Goal: Complete application form: Complete application form

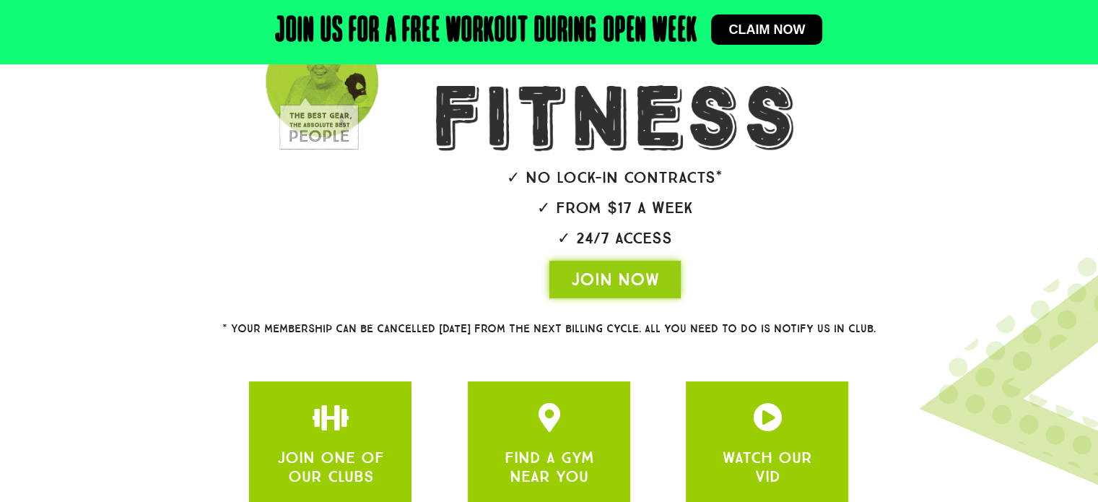
scroll to position [392, 0]
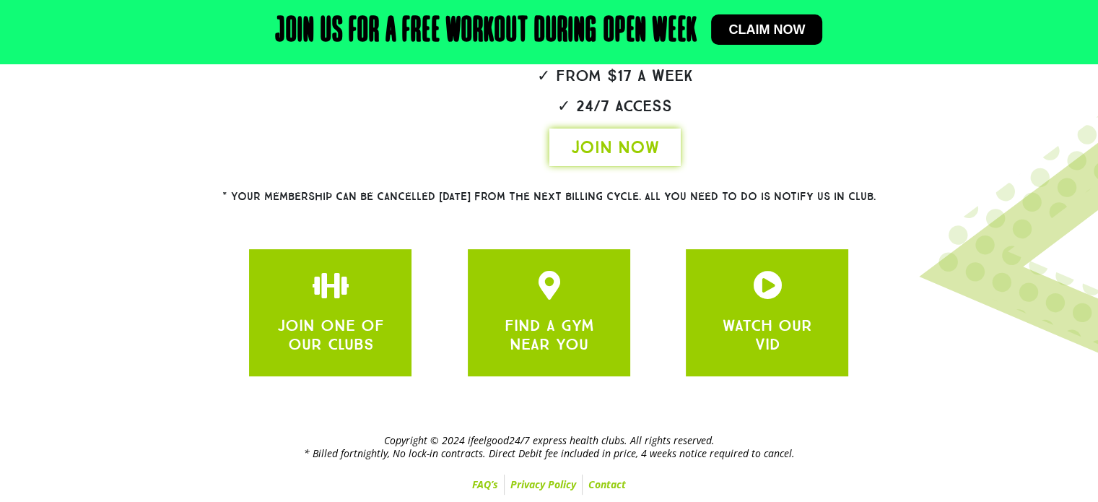
click at [609, 155] on span "JOIN NOW" at bounding box center [615, 147] width 88 height 23
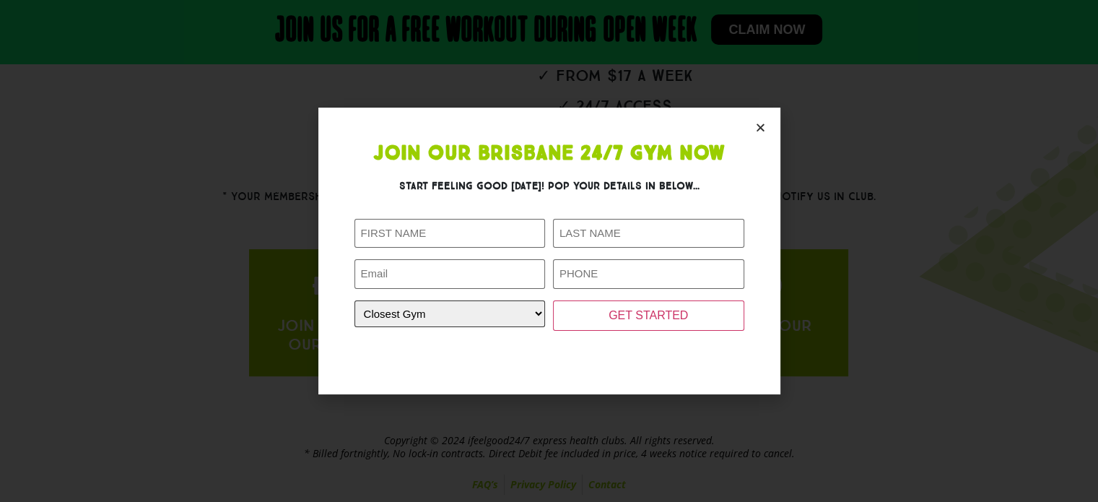
click at [535, 314] on select "Closest Gym [GEOGRAPHIC_DATA] [GEOGRAPHIC_DATA] [GEOGRAPHIC_DATA] [GEOGRAPHIC_D…" at bounding box center [449, 313] width 191 height 27
click at [489, 369] on section "Join Our Brisbane 24/7 Gym Now Start feeling good [DATE]! Pop your details in b…" at bounding box center [549, 251] width 462 height 286
click at [757, 129] on icon "Close" at bounding box center [760, 127] width 11 height 11
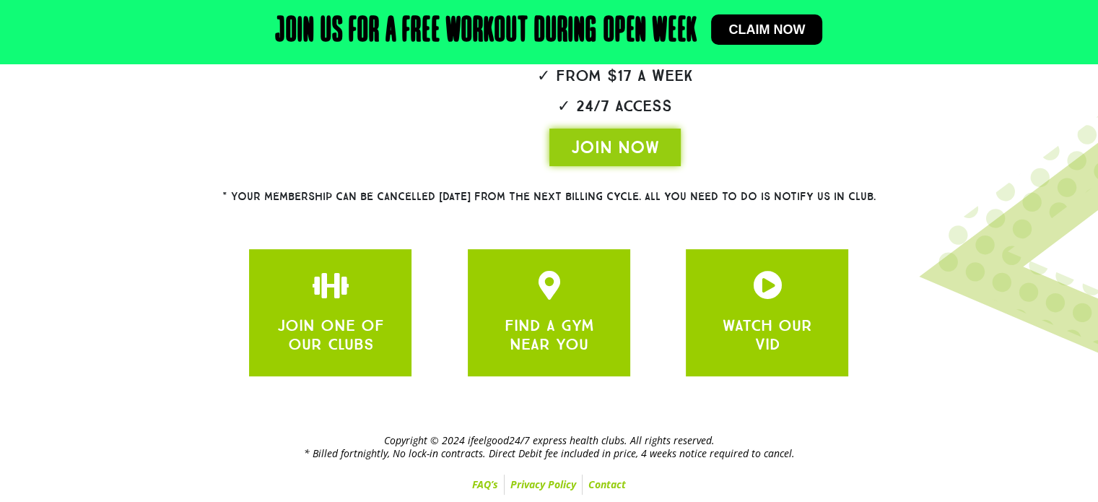
click at [761, 23] on span "Claim now" at bounding box center [766, 29] width 77 height 13
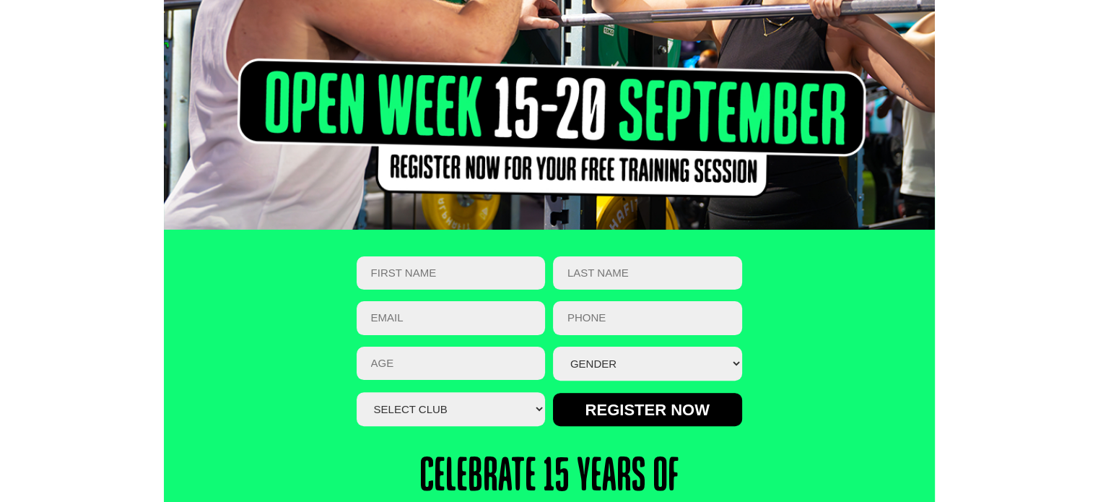
scroll to position [321, 0]
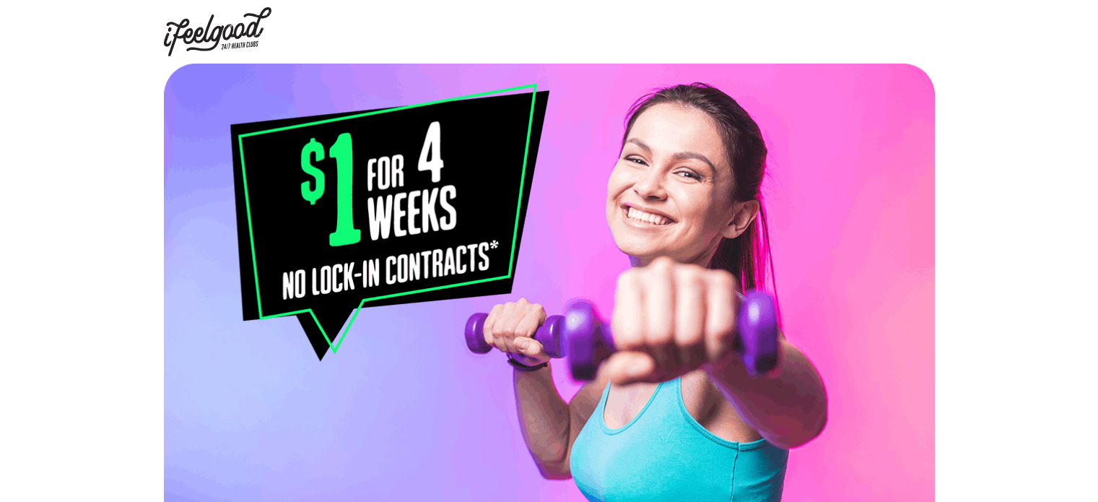
select select "Calamvale"
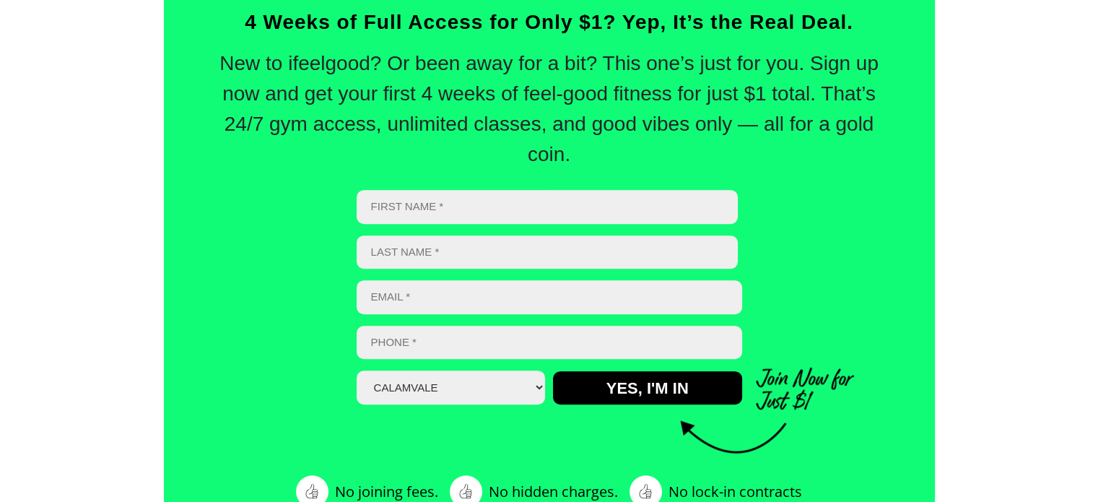
scroll to position [676, 0]
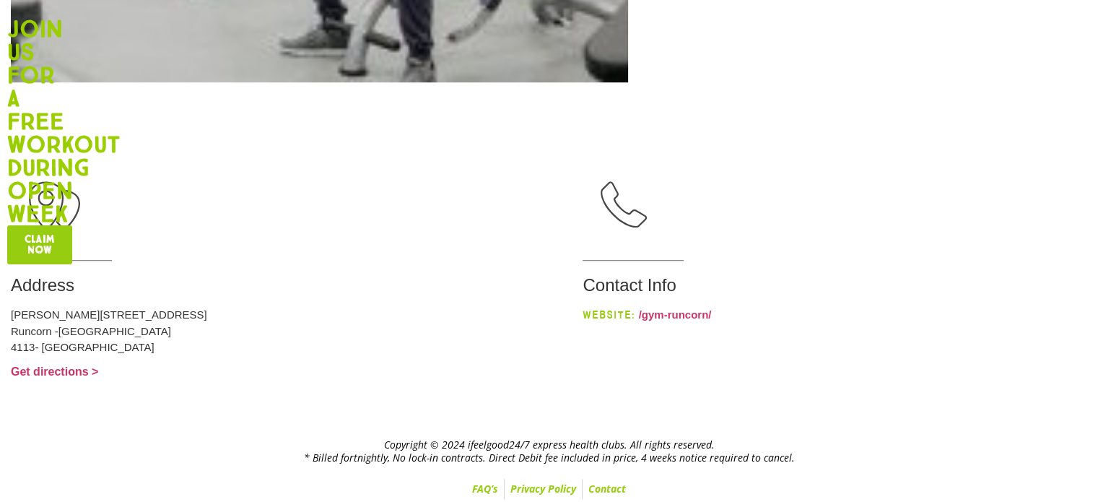
scroll to position [848, 0]
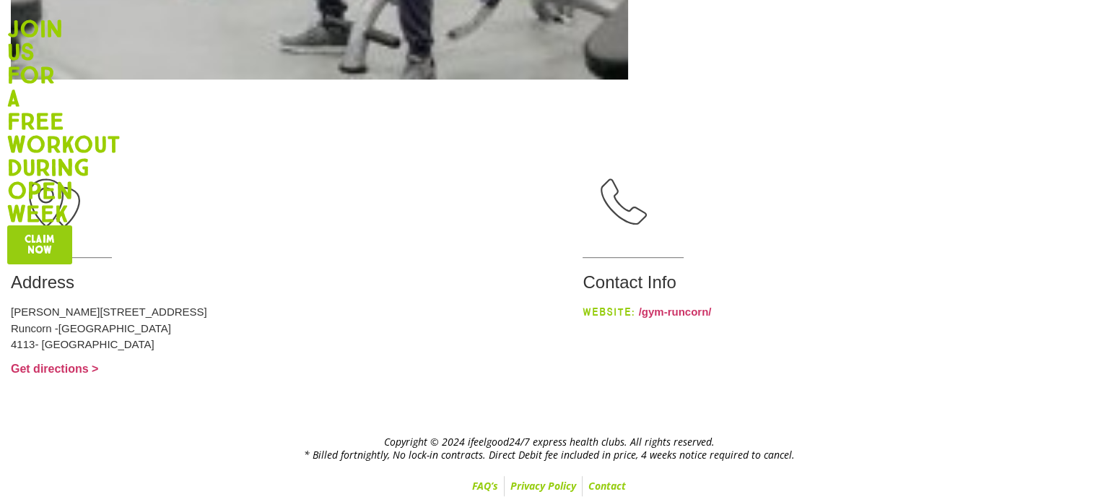
click at [46, 259] on link "Claim now" at bounding box center [39, 244] width 65 height 39
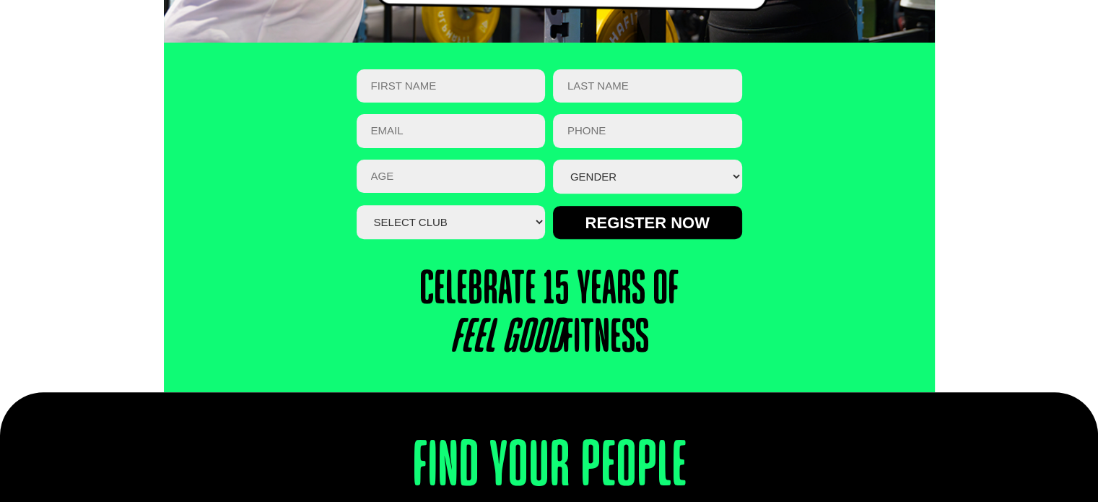
drag, startPoint x: 0, startPoint y: 0, endPoint x: 466, endPoint y: 212, distance: 512.1
click at [466, 212] on select "Select Club Alexandra Hills Calamvale Coopers Plains Middle Park Oxenford Oxley…" at bounding box center [451, 222] width 189 height 34
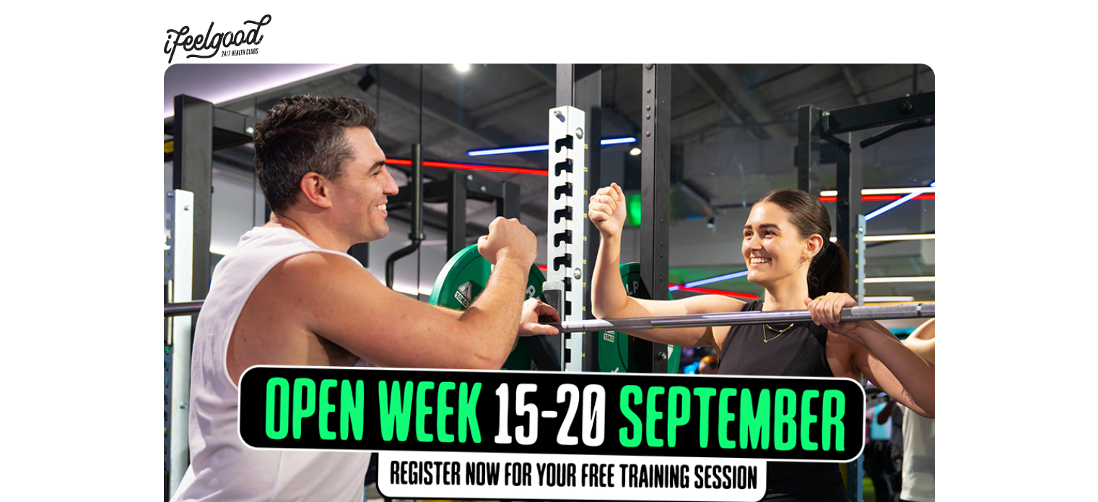
click at [221, 40] on img at bounding box center [218, 38] width 108 height 49
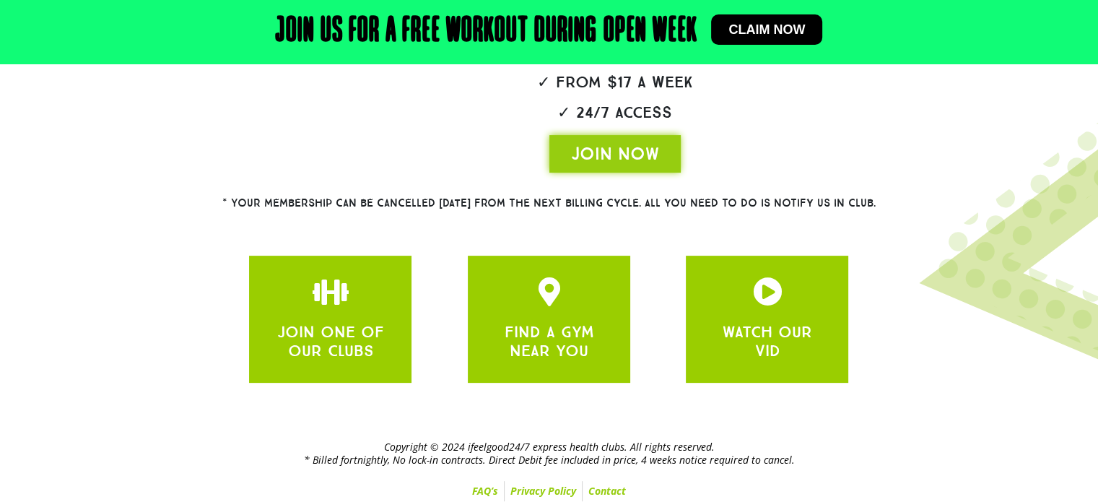
scroll to position [392, 0]
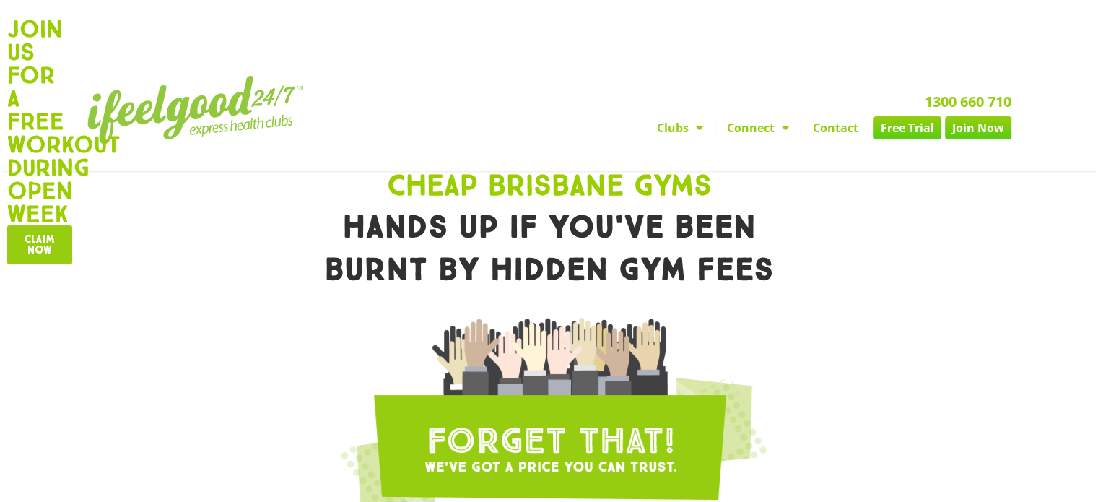
scroll to position [20, 0]
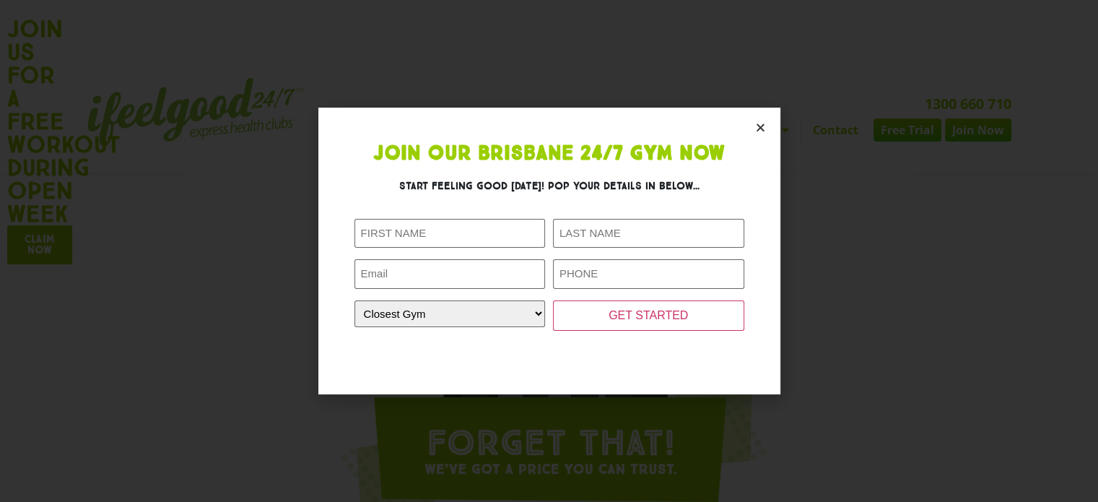
click at [469, 212] on div "First Name (Required) Last Name (Required) Email (Required) Phone (Required) Cl…" at bounding box center [549, 282] width 390 height 149
click at [465, 244] on input "First Name (Required)" at bounding box center [449, 234] width 191 height 30
type input "Carina"
click at [578, 242] on input "Last Name (Required)" at bounding box center [648, 234] width 191 height 30
type input "Lants"
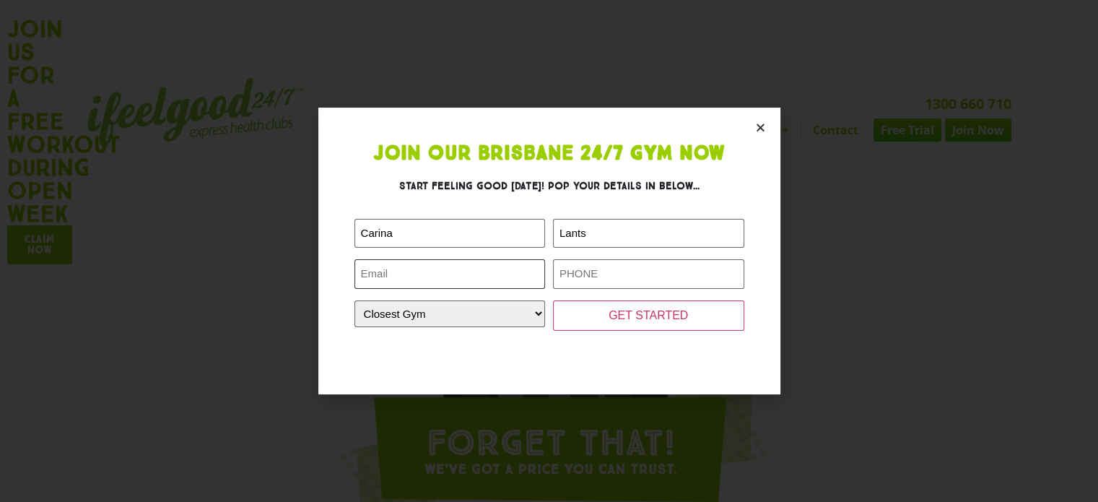
click at [387, 267] on input "Email (Required)" at bounding box center [449, 274] width 191 height 30
type input "carina.lants1@gmail.com"
type input "0416693791"
click at [444, 317] on select "Closest Gym Alexandra Hills Calamvale Coopers Plains Middle Park Oxenford Oxley…" at bounding box center [449, 313] width 191 height 27
select select "Calamvale"
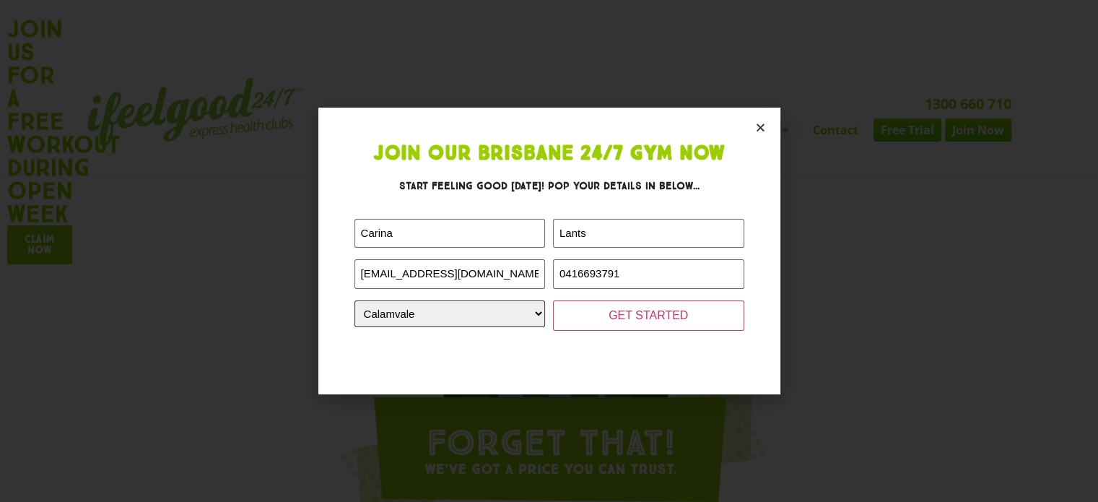
click at [354, 300] on select "Closest Gym Alexandra Hills Calamvale Coopers Plains Middle Park Oxenford Oxley…" at bounding box center [449, 313] width 191 height 27
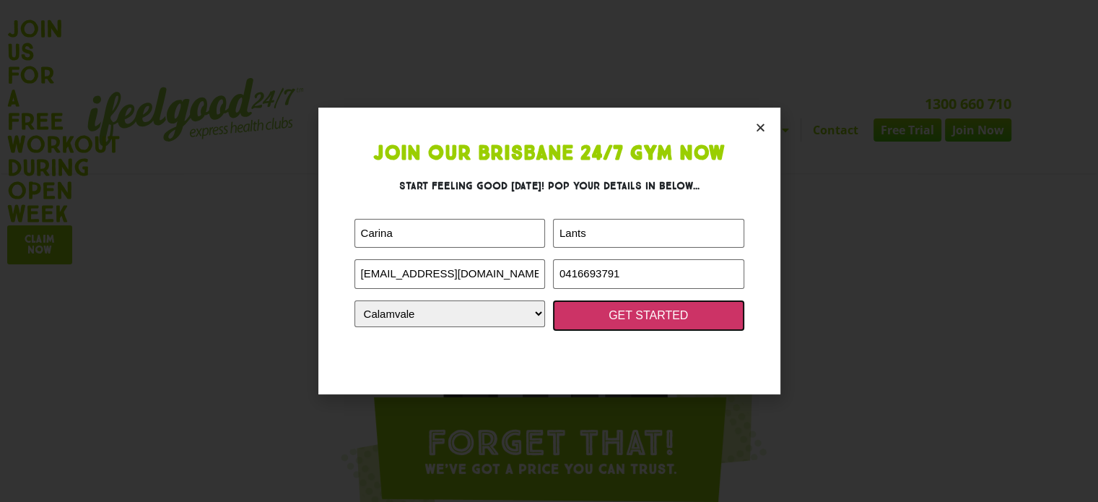
click at [635, 325] on input "GET STARTED" at bounding box center [648, 315] width 191 height 30
click at [671, 321] on input "GET STARTED" at bounding box center [648, 315] width 191 height 30
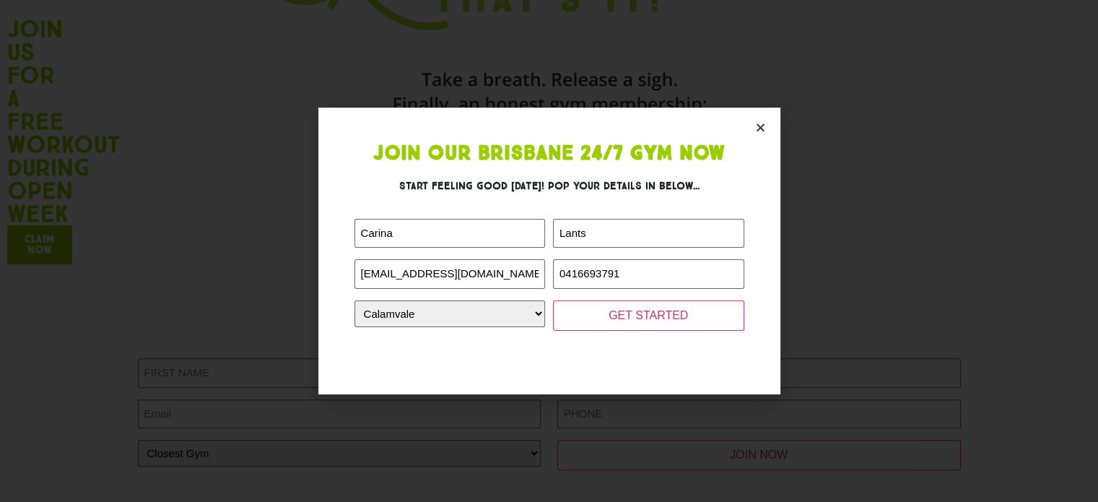
drag, startPoint x: 763, startPoint y: 328, endPoint x: 870, endPoint y: 315, distance: 107.5
click at [870, 315] on div "Join Our Brisbane 24/7 Gym Now Start feeling good today! Pop your details in be…" at bounding box center [549, 251] width 1098 height 502
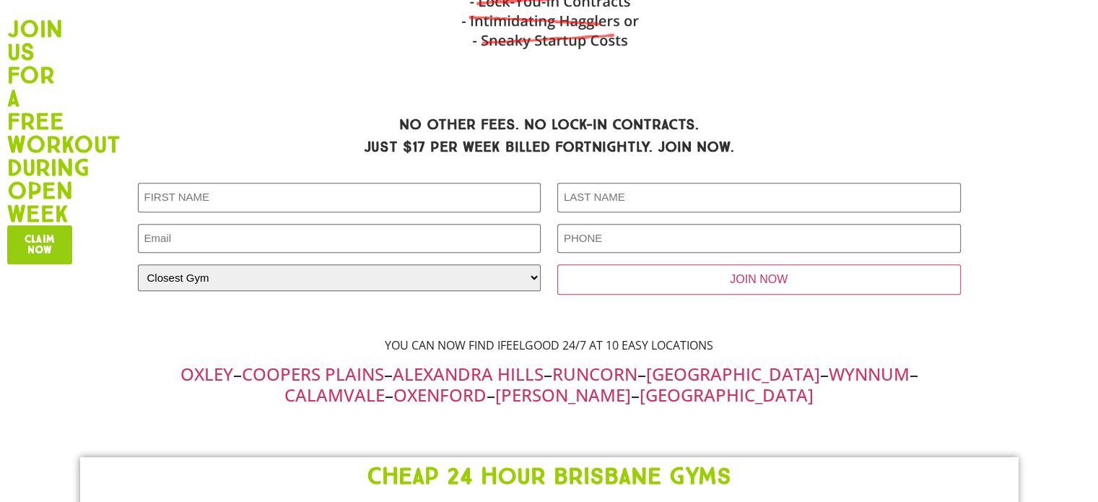
scroll to position [978, 0]
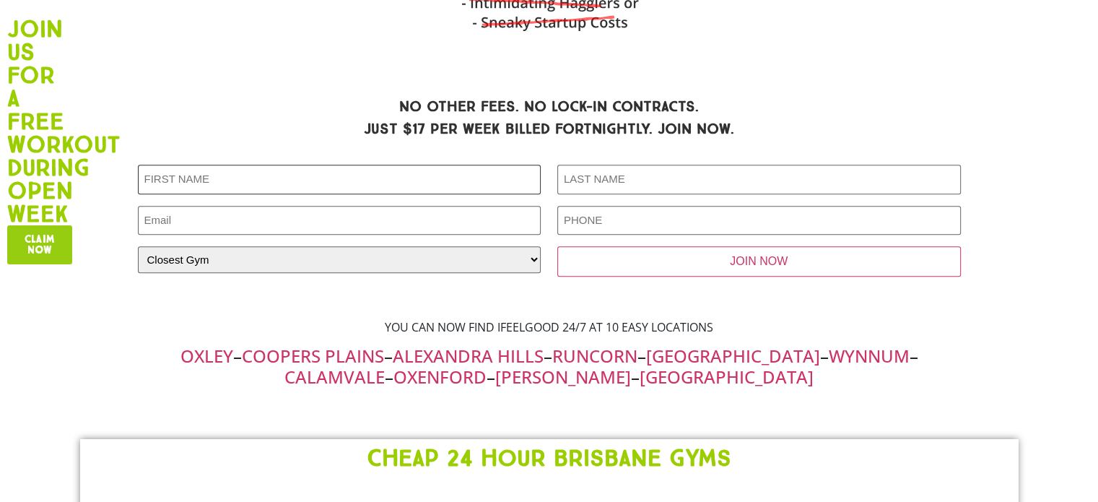
drag, startPoint x: 569, startPoint y: -61, endPoint x: 597, endPoint y: -87, distance: 38.3
click at [597, 0] on html "Skip to content Join us for a free workout during open week Claim now Join us f…" at bounding box center [549, 124] width 1098 height 2204
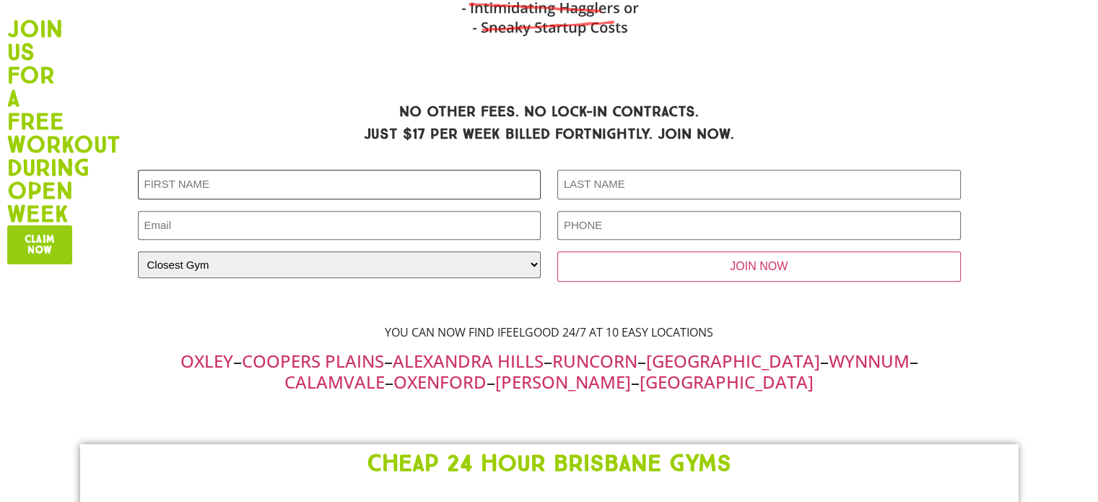
scroll to position [972, 0]
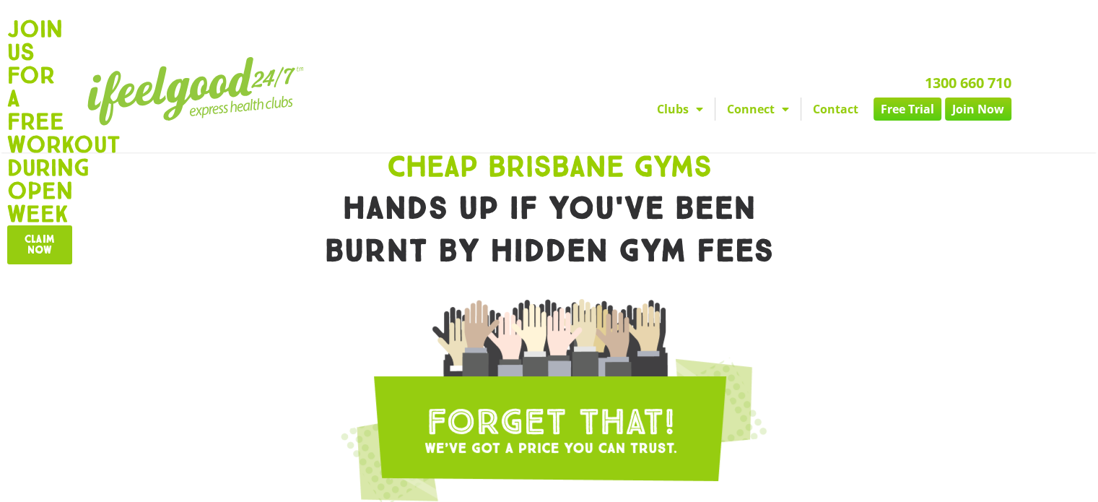
scroll to position [42, 0]
click at [47, 242] on span "Claim now" at bounding box center [40, 245] width 30 height 22
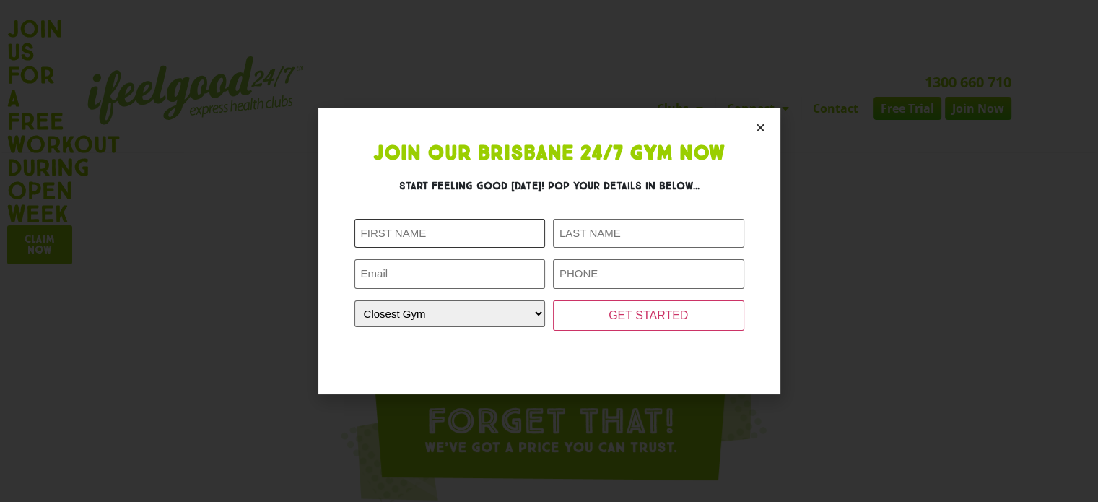
click at [434, 240] on input "First Name (Required)" at bounding box center [449, 234] width 191 height 30
type input "X"
type input "Carina"
click at [655, 222] on input "Last Name (Required)" at bounding box center [648, 234] width 191 height 30
type input "Lants"
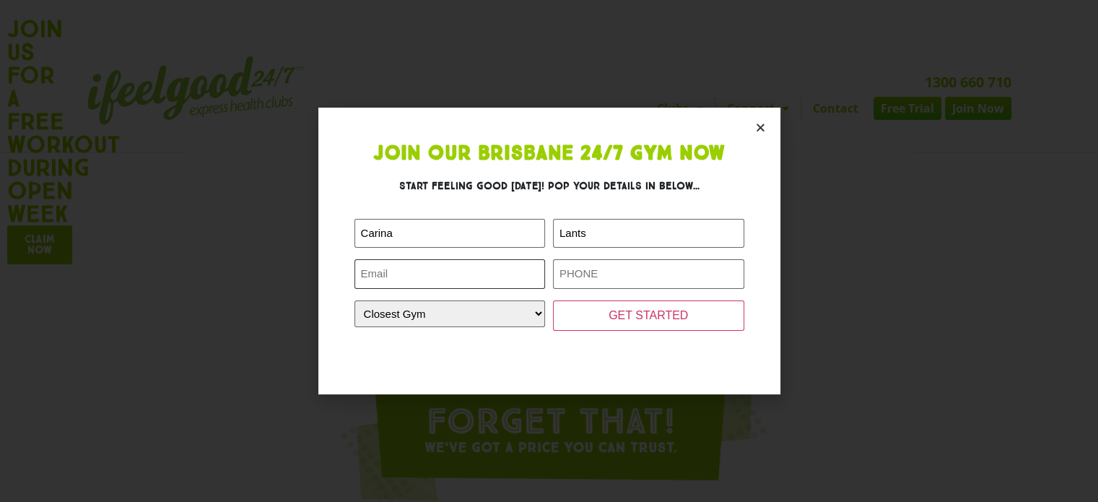
click at [443, 282] on input "Email (Required)" at bounding box center [449, 274] width 191 height 30
type input "[EMAIL_ADDRESS][DOMAIN_NAME]"
type input "0416693791"
click at [481, 308] on select "Closest Gym Alexandra Hills Calamvale Coopers Plains Middle Park Oxenford Oxley…" at bounding box center [449, 313] width 191 height 27
select select "Calamvale"
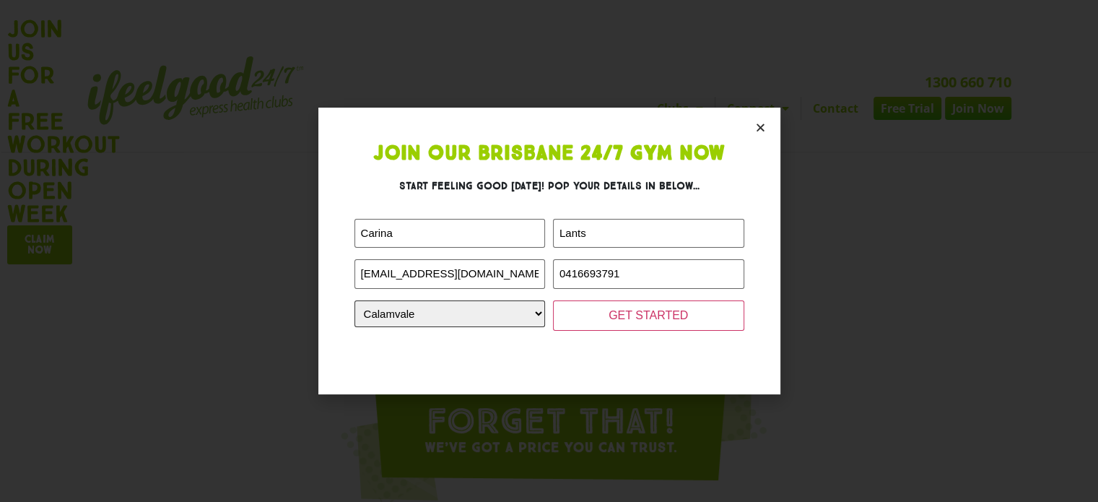
click at [354, 300] on select "Closest Gym Alexandra Hills Calamvale Coopers Plains Middle Park Oxenford Oxley…" at bounding box center [449, 313] width 191 height 27
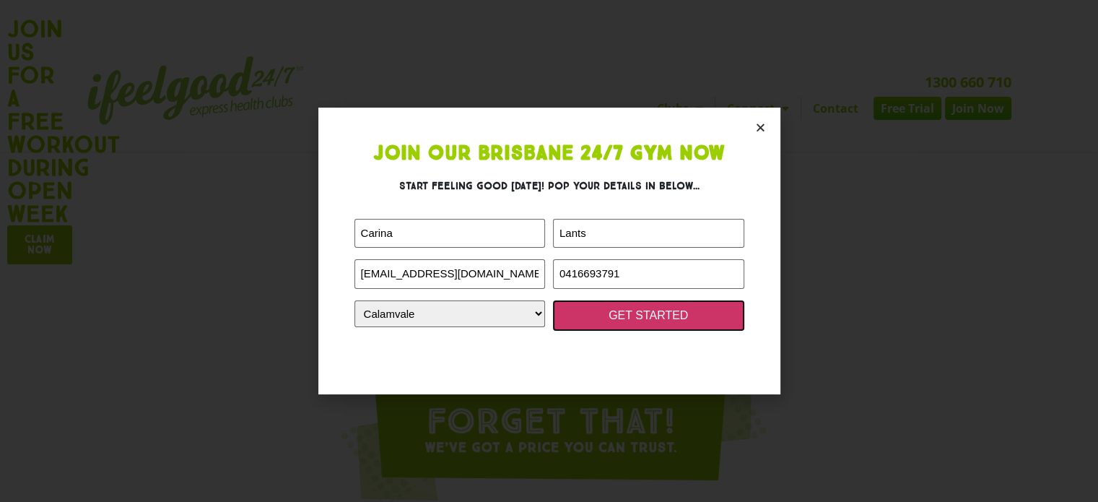
click at [636, 317] on input "GET STARTED" at bounding box center [648, 315] width 191 height 30
click at [637, 312] on input "GET STARTED" at bounding box center [648, 315] width 191 height 30
click at [644, 321] on input "GET STARTED" at bounding box center [648, 315] width 191 height 30
click at [661, 314] on input "GET STARTED" at bounding box center [648, 315] width 191 height 30
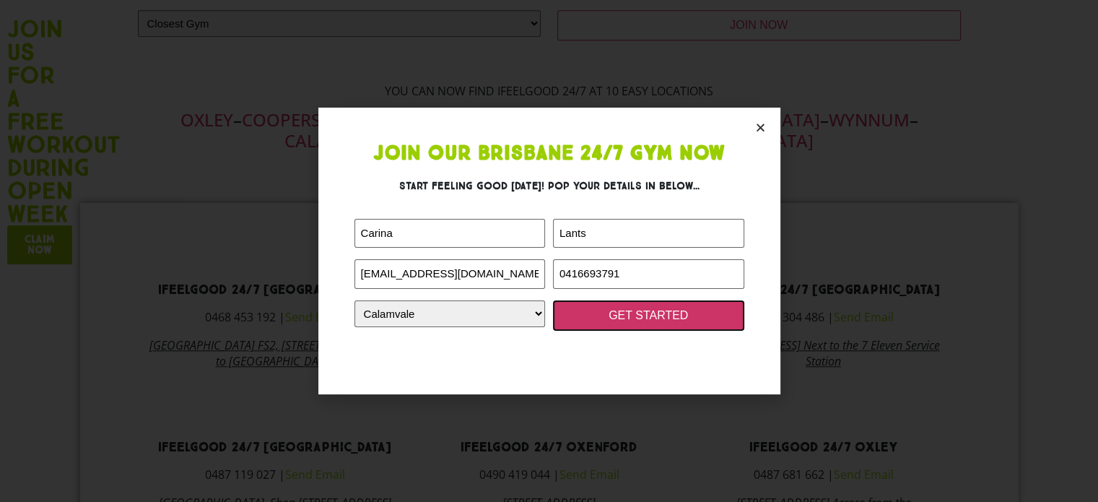
scroll to position [1245, 0]
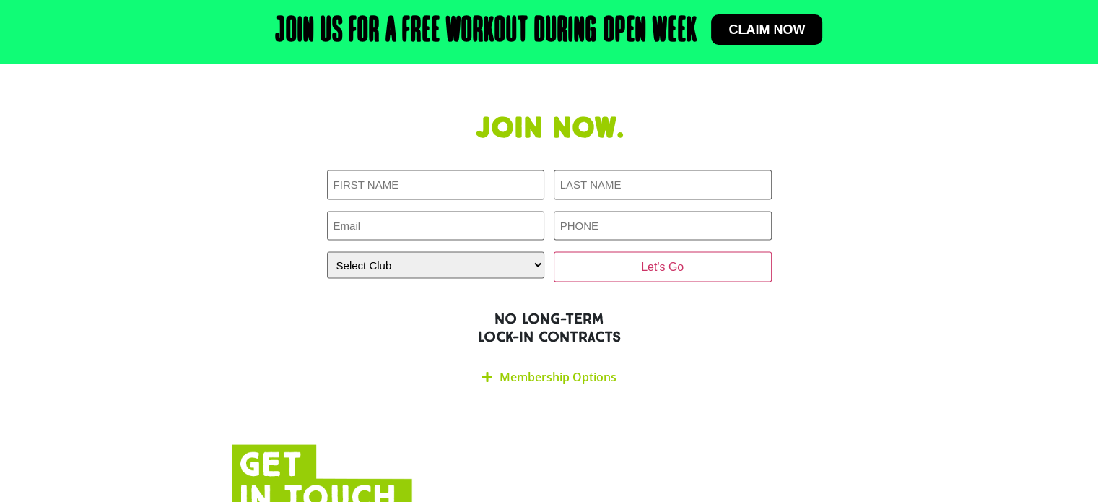
scroll to position [2824, 0]
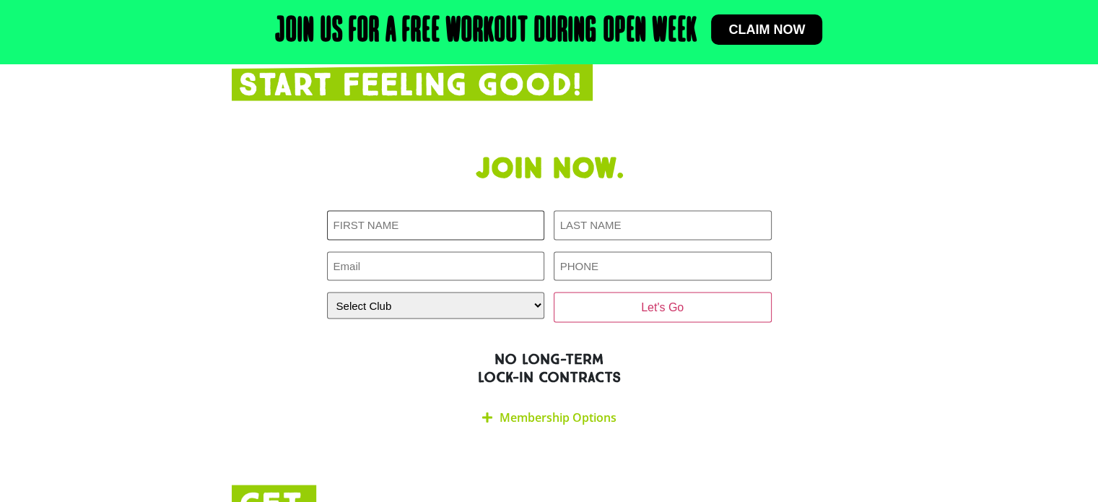
click at [448, 211] on input "First NAME (Required)" at bounding box center [436, 226] width 218 height 30
type input "Carina"
click at [588, 211] on input "LAST NAME (Required)" at bounding box center [663, 226] width 218 height 30
type input "Lants"
click at [469, 252] on input "Email (Required)" at bounding box center [436, 267] width 218 height 30
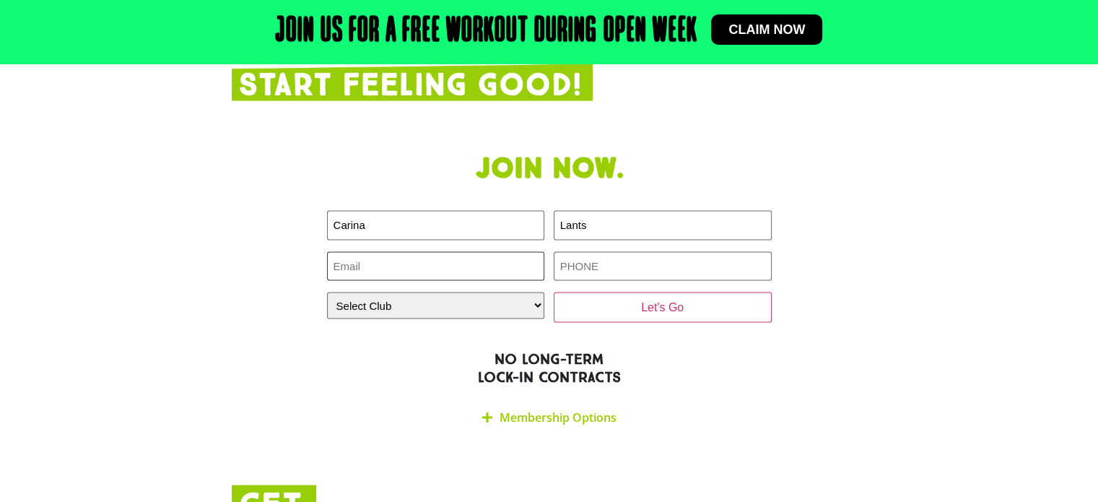
type input "[EMAIL_ADDRESS][DOMAIN_NAME]"
type input "0416693791"
click at [471, 292] on select "Select Club [GEOGRAPHIC_DATA] [GEOGRAPHIC_DATA] [GEOGRAPHIC_DATA] [GEOGRAPHIC_D…" at bounding box center [436, 305] width 218 height 27
select select "Calamvale"
click at [327, 292] on select "Select Club [GEOGRAPHIC_DATA] [GEOGRAPHIC_DATA] [GEOGRAPHIC_DATA] [GEOGRAPHIC_D…" at bounding box center [436, 305] width 218 height 27
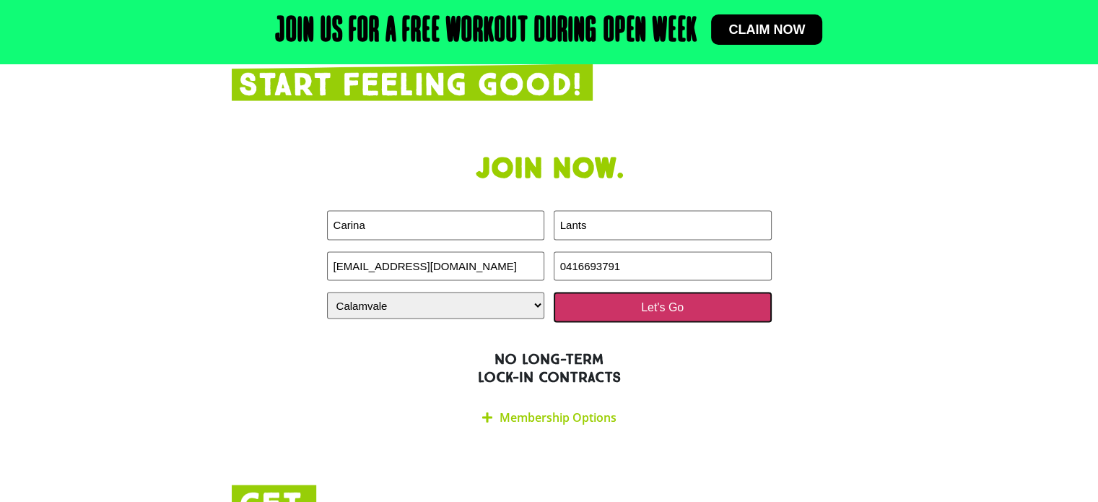
click at [707, 292] on input "Let's Go" at bounding box center [663, 307] width 218 height 30
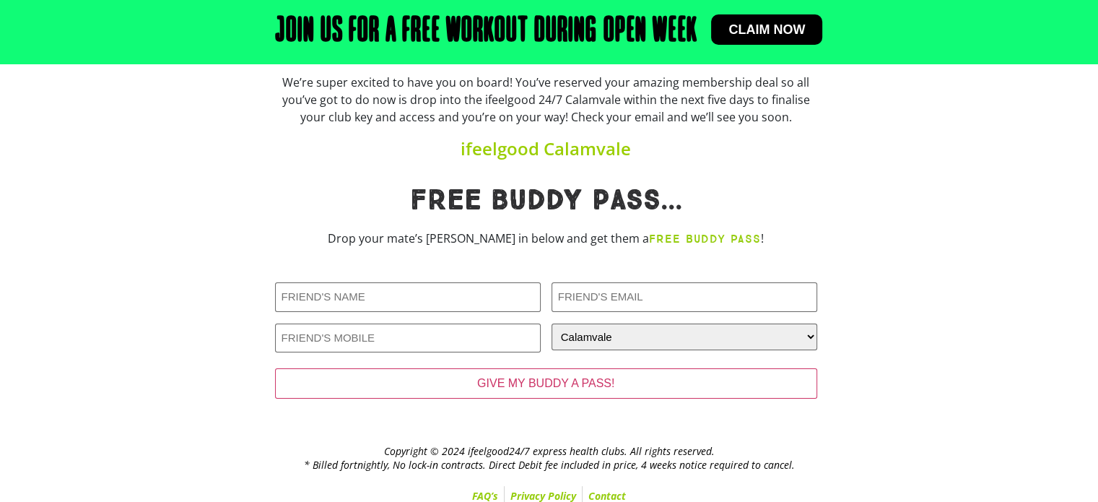
scroll to position [191, 0]
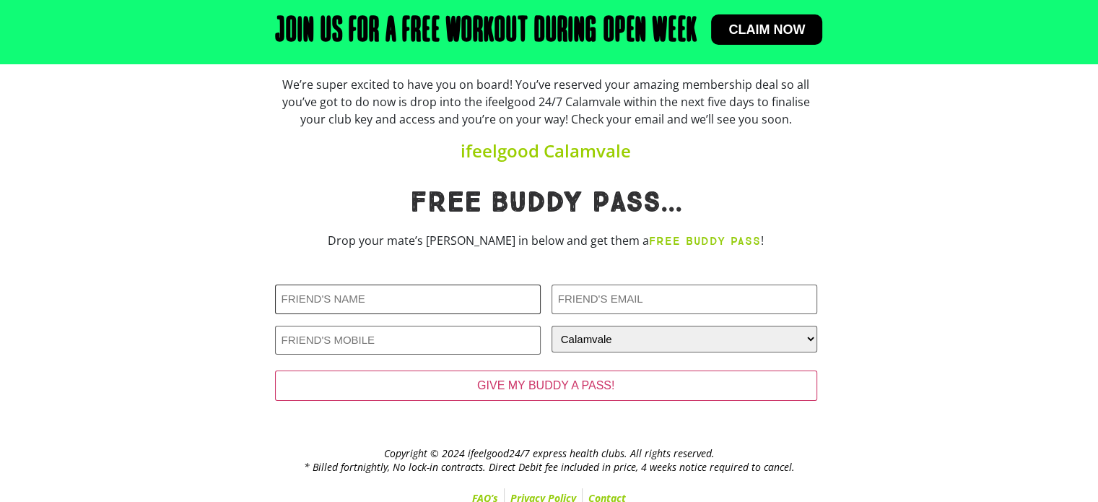
click at [431, 297] on input "Friends Name (Required)" at bounding box center [408, 299] width 266 height 30
click at [638, 286] on input "Friends Email (Required)" at bounding box center [685, 299] width 266 height 30
click at [448, 295] on input "Roberta-Sinitta" at bounding box center [408, 299] width 266 height 30
type input "Roberta-Sinitta Praakli"
click at [728, 305] on input "Friends Email (Required)" at bounding box center [685, 299] width 266 height 30
